Goal: Information Seeking & Learning: Learn about a topic

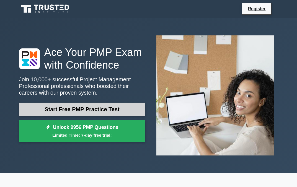
click at [96, 112] on link "Start Free PMP Practice Test" at bounding box center [82, 109] width 126 height 13
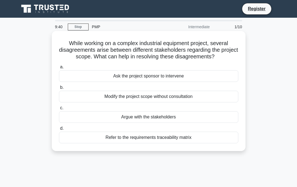
click at [158, 121] on div "Argue with the stakeholders" at bounding box center [148, 117] width 179 height 12
click at [59, 110] on input "c. Argue with the stakeholders" at bounding box center [59, 108] width 0 height 4
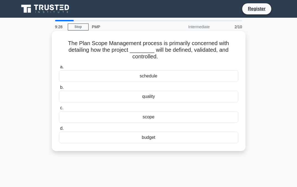
click at [155, 117] on div "scope" at bounding box center [148, 117] width 179 height 12
click at [59, 110] on input "c. scope" at bounding box center [59, 108] width 0 height 4
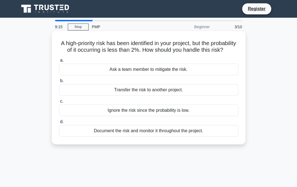
click at [174, 132] on div "Document the risk and monitor it throughout the project." at bounding box center [148, 131] width 179 height 12
click at [59, 124] on input "d. Document the risk and monitor it throughout the project." at bounding box center [59, 122] width 0 height 4
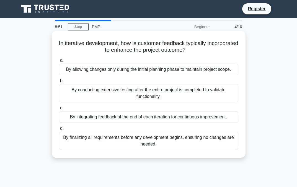
click at [157, 140] on div "By finalizing all requirements before any development begins, ensuring no chang…" at bounding box center [148, 141] width 179 height 18
click at [59, 130] on input "d. By finalizing all requirements before any development begins, ensuring no ch…" at bounding box center [59, 129] width 0 height 4
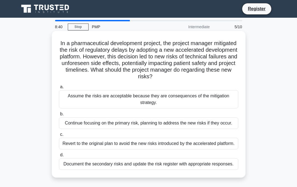
click at [129, 100] on div "Assume the risks are acceptable because they are consequences of the mitigation…" at bounding box center [148, 99] width 179 height 18
click at [59, 89] on input "a. Assume the risks are acceptable because they are consequences of the mitigat…" at bounding box center [59, 87] width 0 height 4
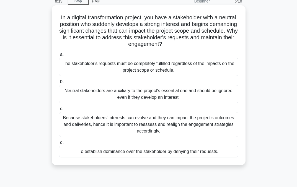
scroll to position [26, 0]
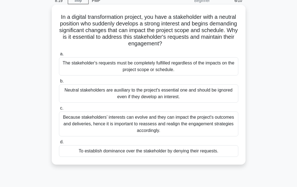
click at [133, 124] on div "Because stakeholders’ interests can evolve and they can impact the project's ou…" at bounding box center [148, 124] width 179 height 25
click at [59, 110] on input "c. Because stakeholders’ interests can evolve and they can impact the project's…" at bounding box center [59, 109] width 0 height 4
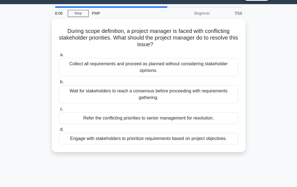
scroll to position [15, 0]
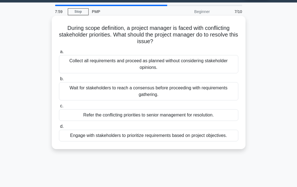
click at [138, 139] on div "Engage with stakeholders to prioritize requirements based on project objectives." at bounding box center [148, 136] width 179 height 12
click at [59, 128] on input "d. Engage with stakeholders to prioritize requirements based on project objecti…" at bounding box center [59, 127] width 0 height 4
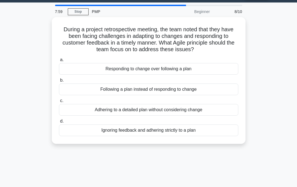
scroll to position [0, 0]
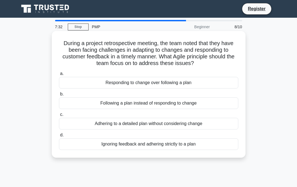
click at [151, 83] on div "Responding to change over following a plan" at bounding box center [148, 83] width 179 height 12
click at [59, 76] on input "a. Responding to change over following a plan" at bounding box center [59, 74] width 0 height 4
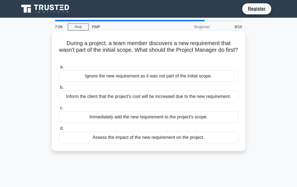
click at [153, 139] on div "Assess the impact of the new requirement on the project." at bounding box center [148, 138] width 179 height 12
click at [59, 130] on input "d. Assess the impact of the new requirement on the project." at bounding box center [59, 129] width 0 height 4
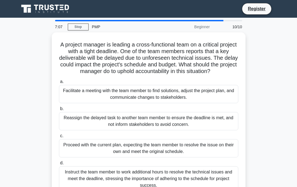
click at [153, 139] on div "Proceed with the current plan, expecting the team member to resolve the issue o…" at bounding box center [148, 148] width 179 height 18
click at [59, 138] on input "c. Proceed with the current plan, expecting the team member to resolve the issu…" at bounding box center [59, 136] width 0 height 4
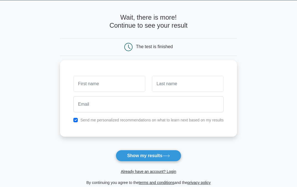
scroll to position [19, 0]
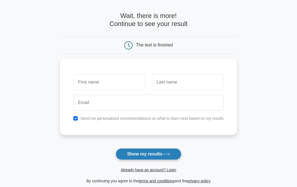
click at [154, 154] on button "Show my results" at bounding box center [148, 154] width 65 height 12
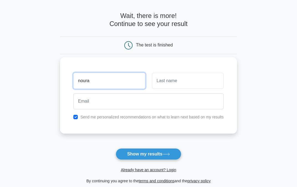
type input "noura"
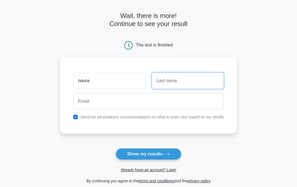
click at [195, 88] on input "text" at bounding box center [188, 81] width 72 height 16
type input "Almansoori"
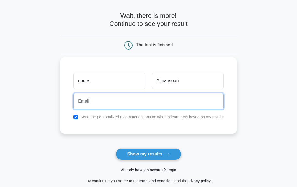
click at [180, 103] on input "email" at bounding box center [148, 101] width 150 height 16
type input "elwaja3@hotmail.com"
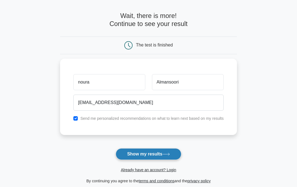
click at [154, 156] on button "Show my results" at bounding box center [148, 154] width 65 height 12
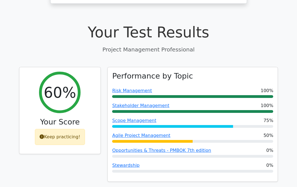
scroll to position [168, 0]
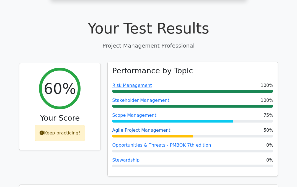
click at [148, 128] on link "Agile Project Management" at bounding box center [141, 130] width 58 height 5
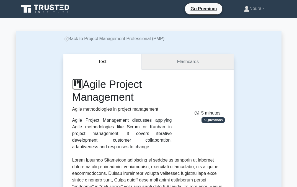
click at [181, 65] on link "Flashcards" at bounding box center [188, 62] width 92 height 16
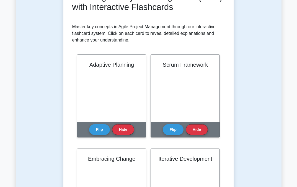
scroll to position [92, 0]
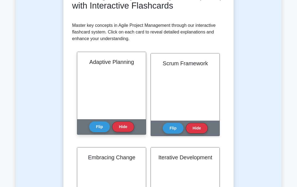
click at [123, 67] on div "Adaptive Planning" at bounding box center [111, 85] width 69 height 67
click at [105, 127] on button "Flip" at bounding box center [99, 126] width 21 height 11
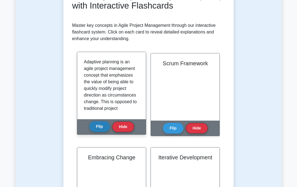
click at [105, 127] on button "Flip" at bounding box center [99, 126] width 21 height 11
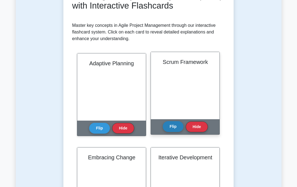
click at [173, 127] on button "Flip" at bounding box center [173, 126] width 21 height 11
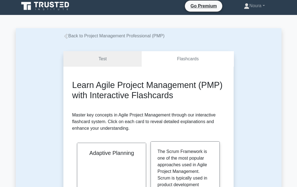
scroll to position [0, 0]
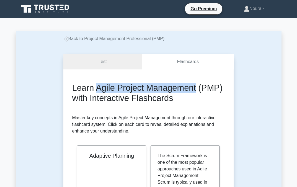
drag, startPoint x: 96, startPoint y: 87, endPoint x: 192, endPoint y: 89, distance: 96.1
click at [192, 89] on h2 "Learn Agile Project Management (PMP) with Interactive Flashcards" at bounding box center [148, 93] width 153 height 20
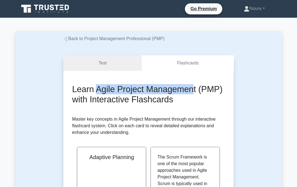
click at [65, 40] on icon at bounding box center [65, 39] width 5 height 5
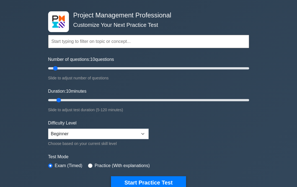
scroll to position [19, 0]
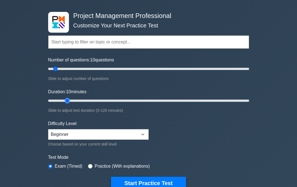
type input "15"
click at [71, 101] on input "Duration: 10 minutes" at bounding box center [148, 100] width 201 height 7
type input "40"
click at [88, 70] on input "Number of questions: 10 questions" at bounding box center [148, 69] width 201 height 7
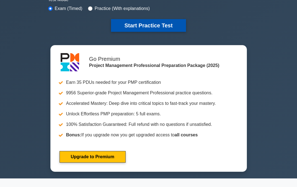
scroll to position [179, 0]
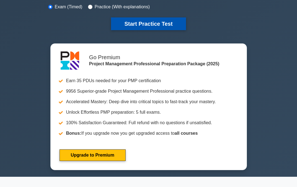
click at [139, 27] on button "Start Practice Test" at bounding box center [148, 23] width 75 height 13
